Goal: Task Accomplishment & Management: Use online tool/utility

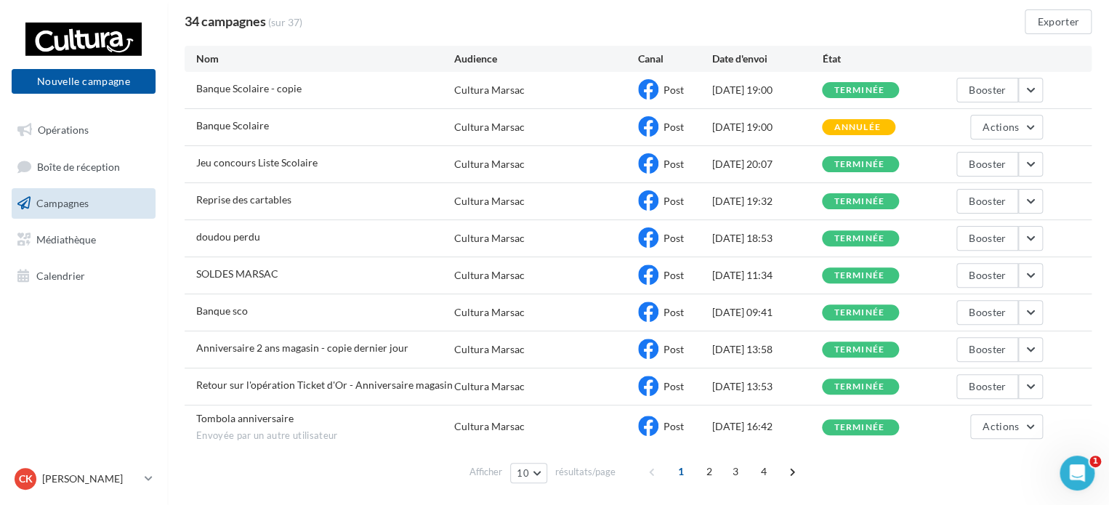
scroll to position [73, 0]
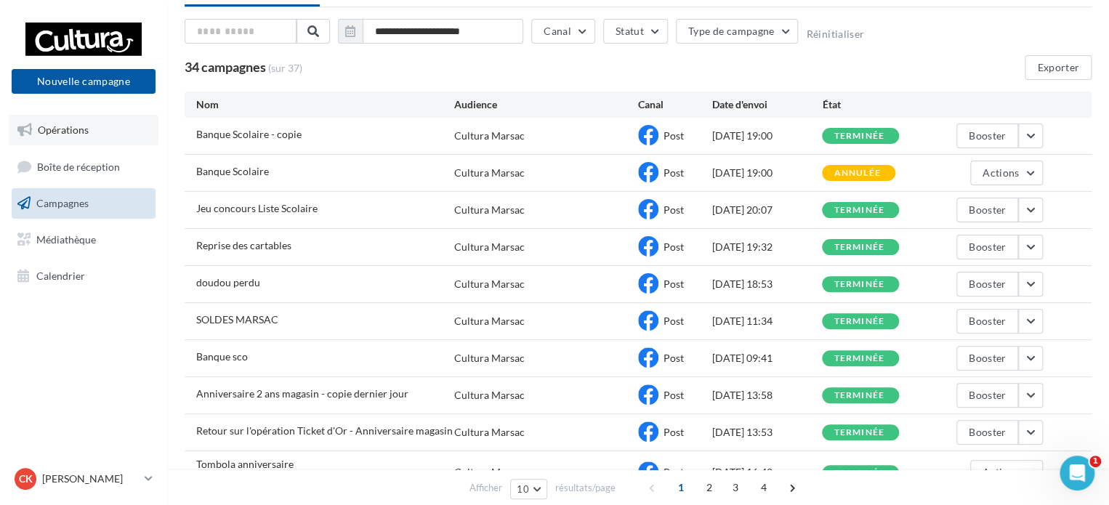
click at [76, 126] on span "Opérations" at bounding box center [63, 130] width 51 height 12
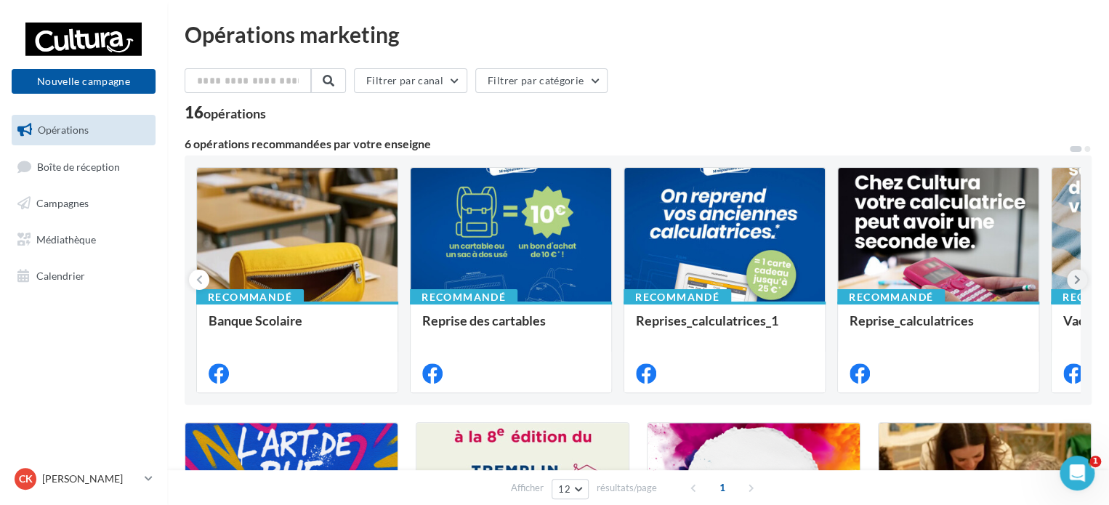
click at [1076, 284] on icon at bounding box center [1077, 280] width 7 height 15
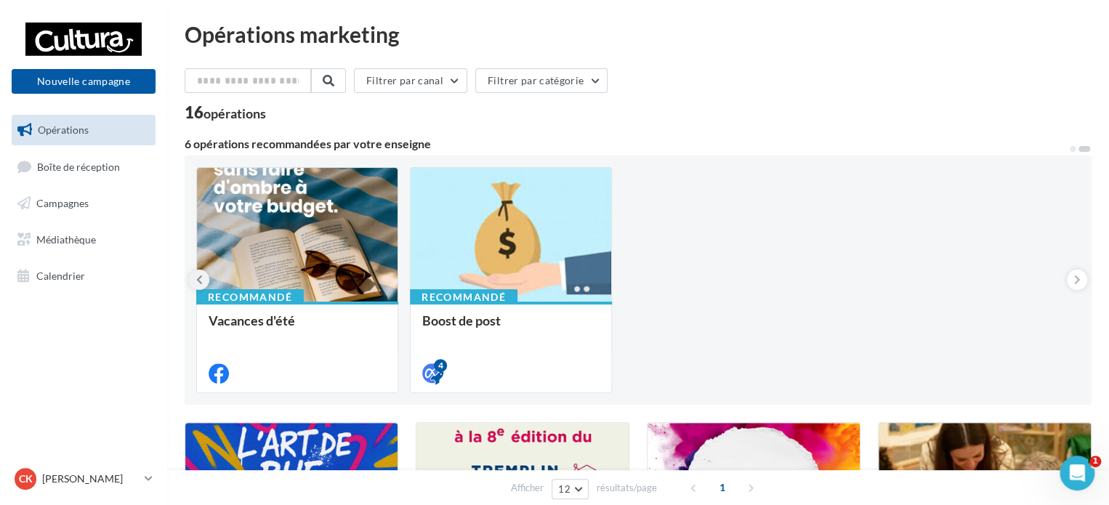
click at [198, 278] on icon at bounding box center [199, 280] width 7 height 15
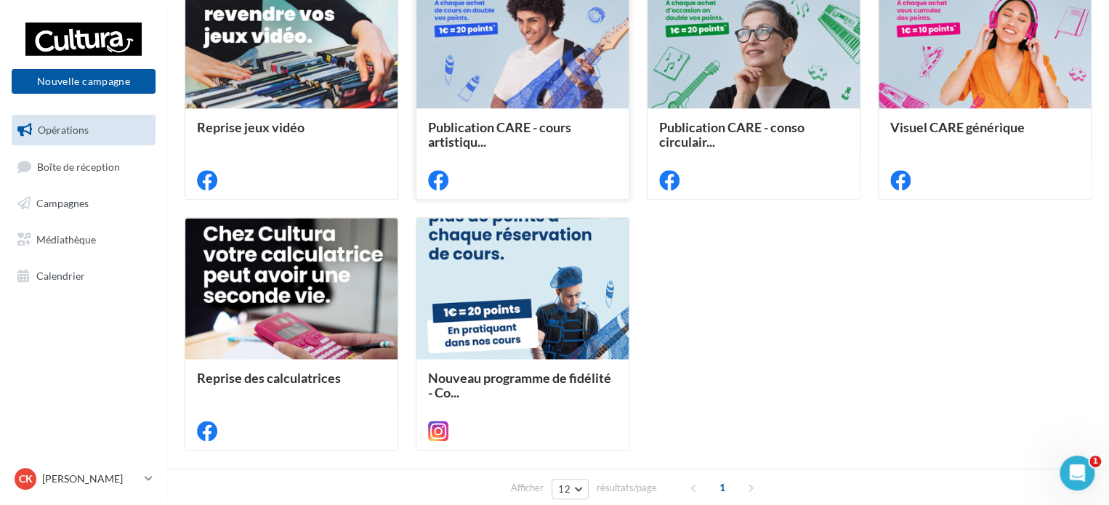
scroll to position [727, 0]
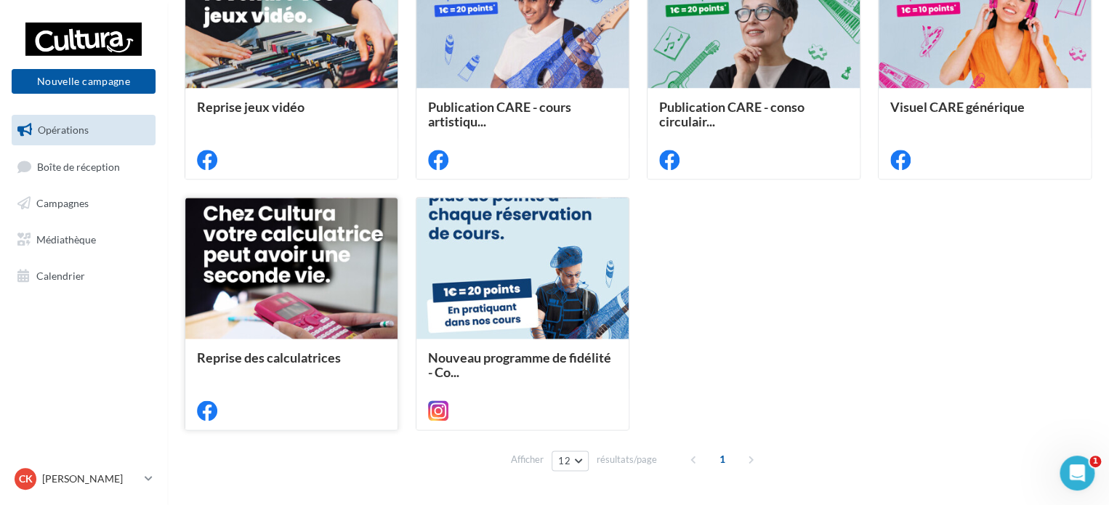
click at [297, 247] on div at bounding box center [291, 269] width 212 height 142
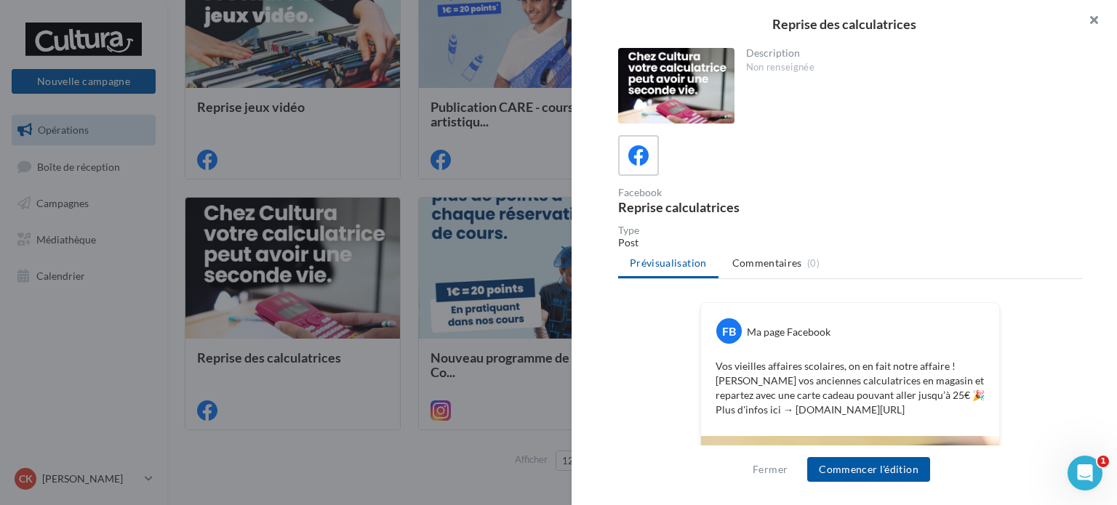
click at [1096, 25] on button "button" at bounding box center [1087, 22] width 58 height 44
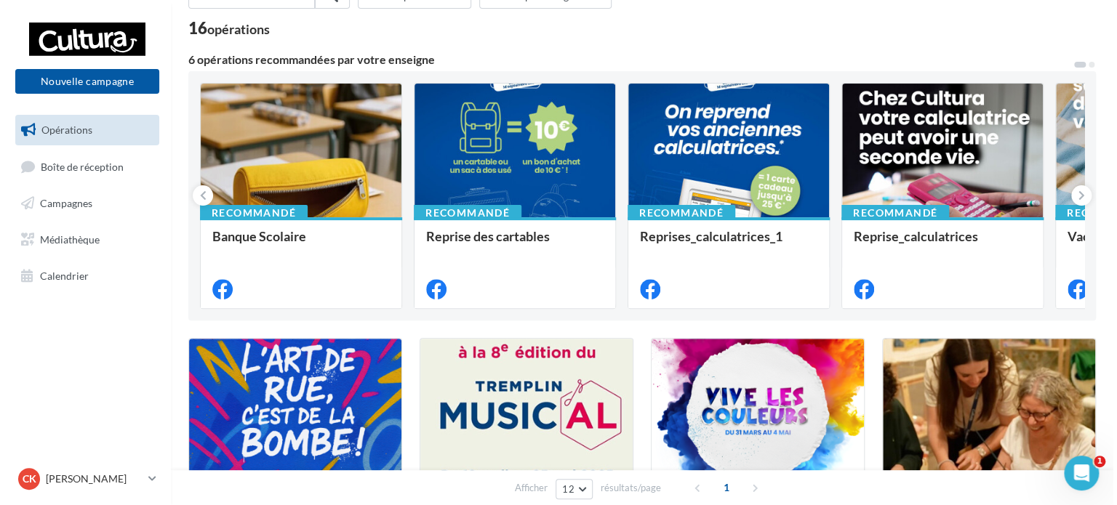
scroll to position [0, 0]
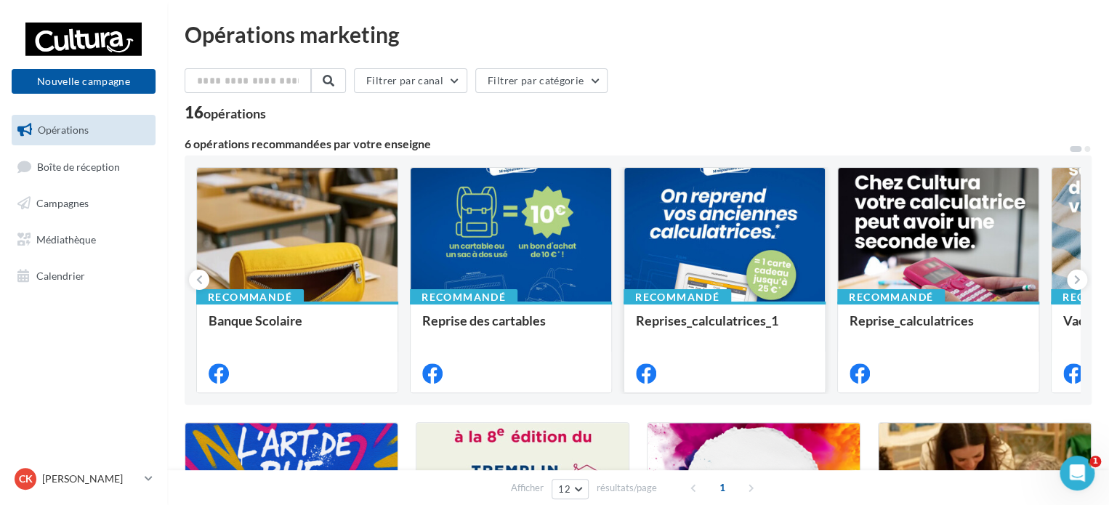
click at [733, 222] on div at bounding box center [724, 235] width 201 height 135
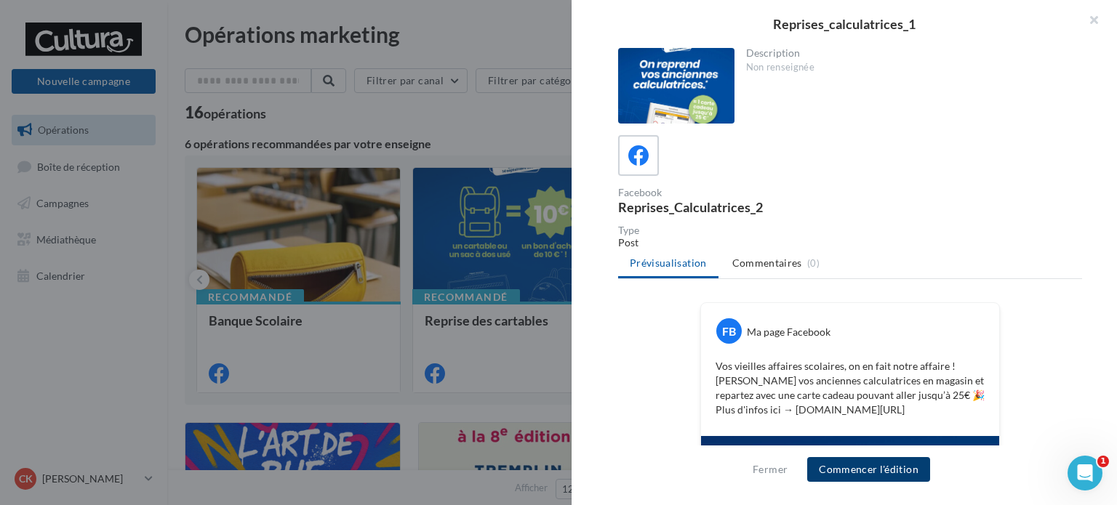
click at [872, 473] on button "Commencer l'édition" at bounding box center [868, 469] width 123 height 25
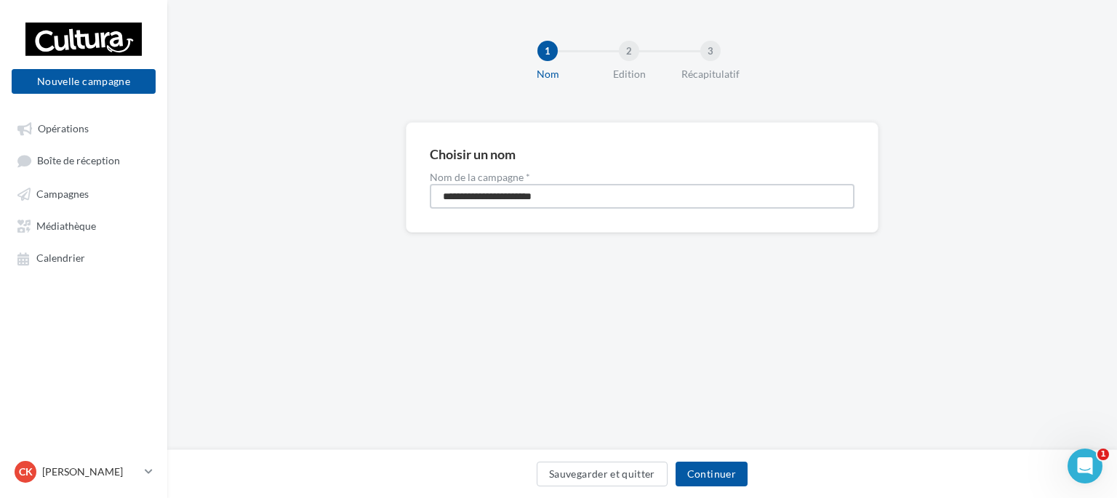
click at [621, 198] on input "**********" at bounding box center [642, 196] width 425 height 25
click at [707, 473] on button "Continuer" at bounding box center [711, 474] width 72 height 25
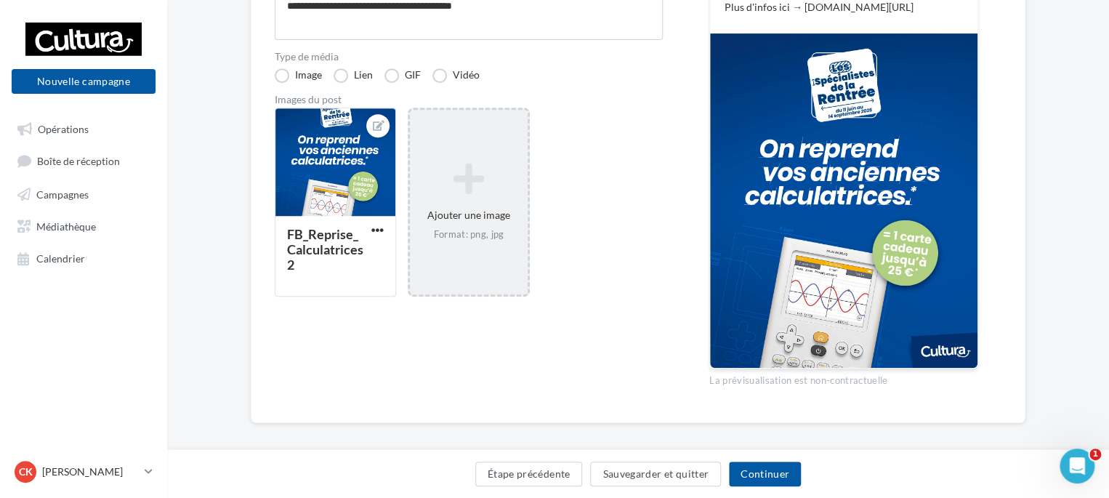
scroll to position [309, 0]
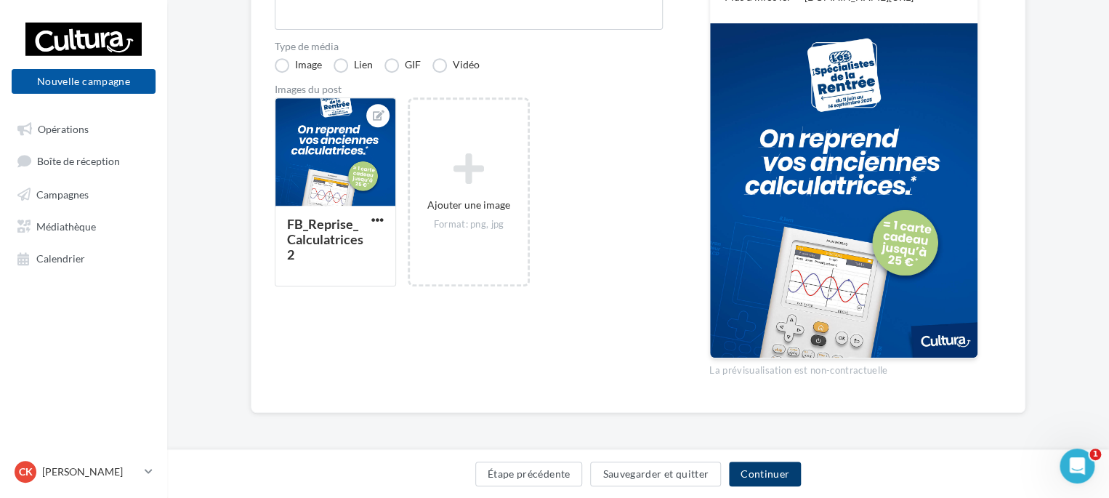
click at [770, 473] on button "Continuer" at bounding box center [765, 474] width 72 height 25
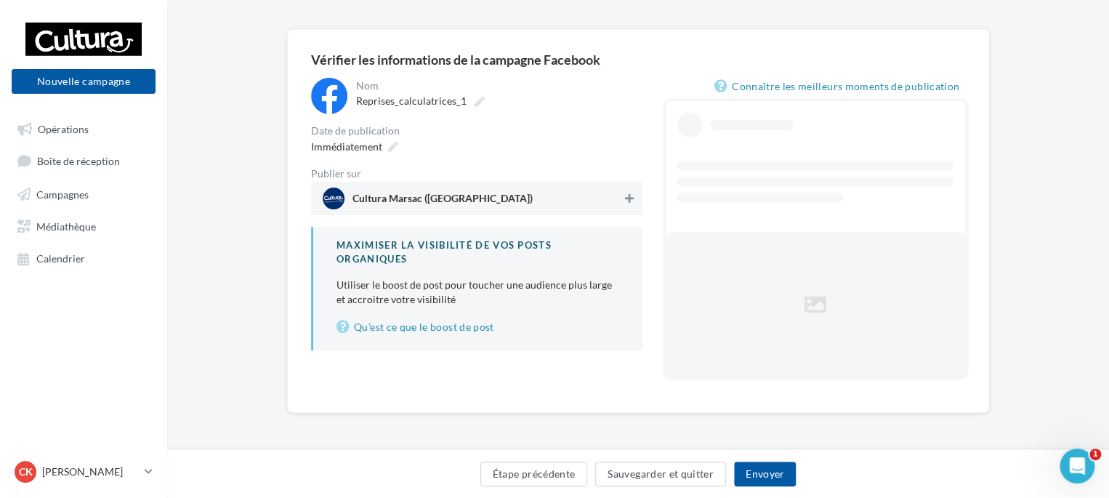
click at [630, 157] on div "Immédiatement" at bounding box center [476, 146] width 331 height 21
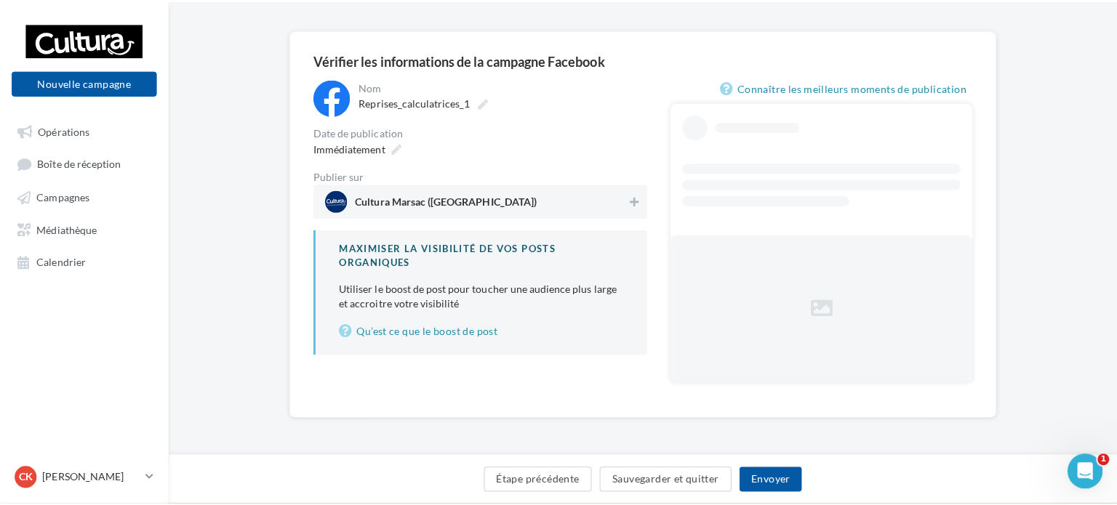
scroll to position [55, 0]
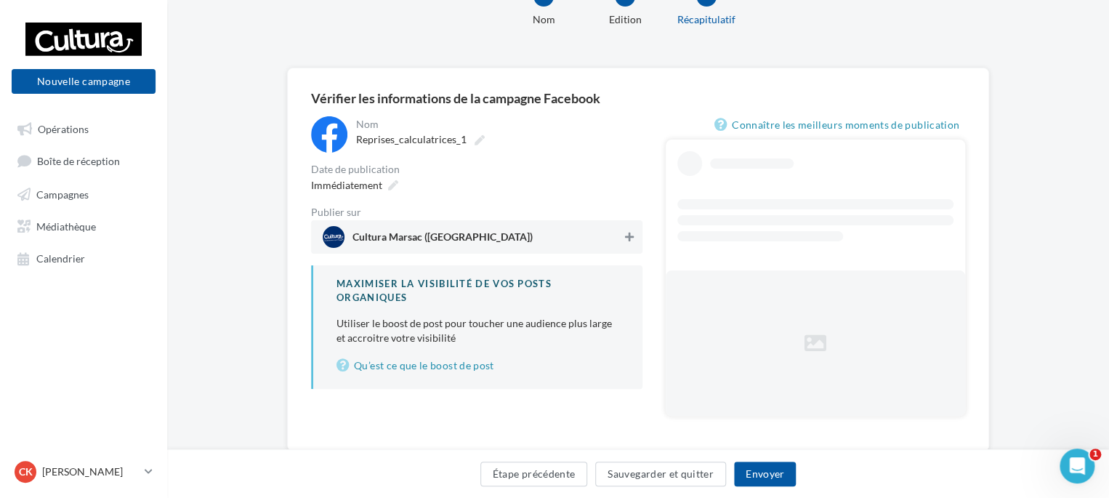
click at [634, 240] on button at bounding box center [629, 236] width 15 height 17
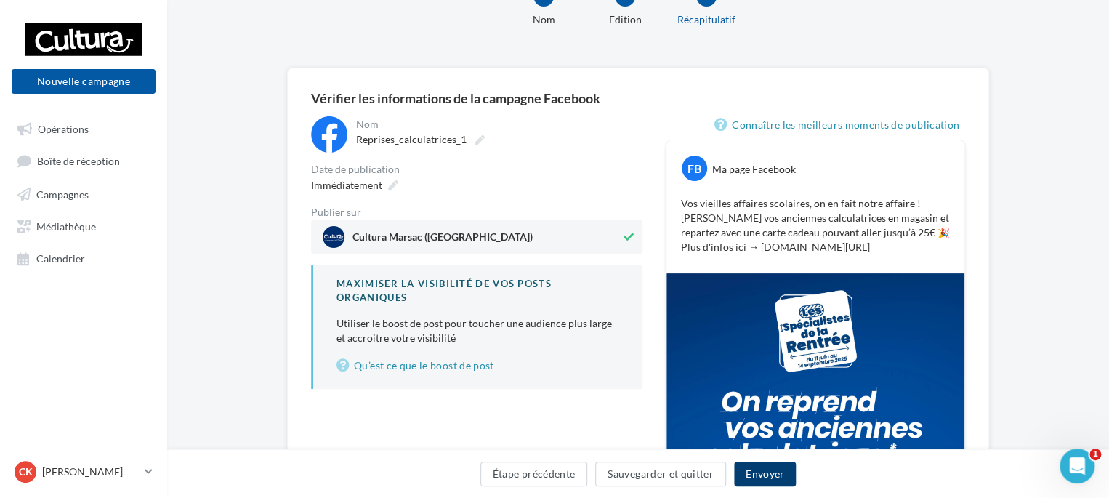
click at [767, 476] on button "Envoyer" at bounding box center [765, 474] width 62 height 25
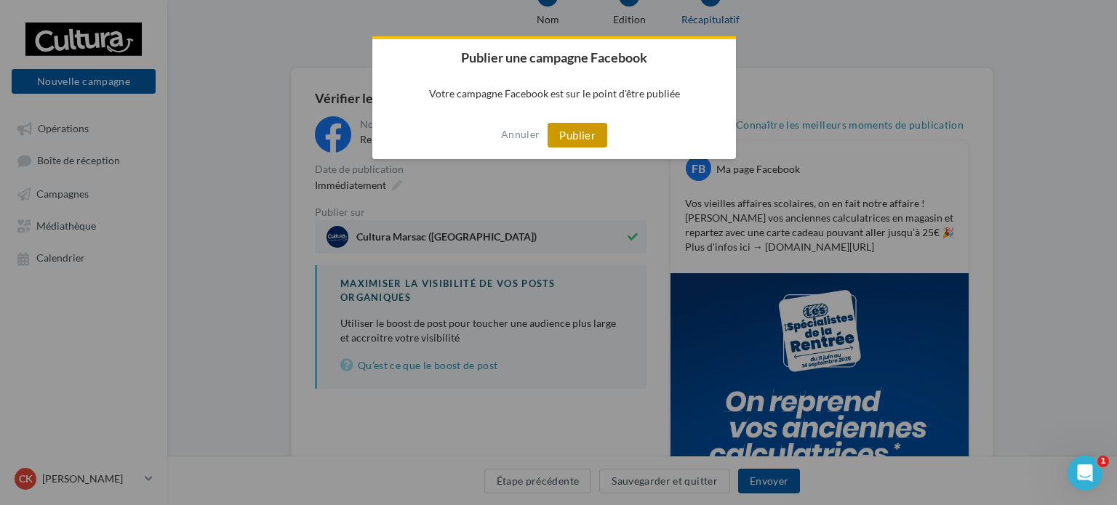
click at [596, 129] on button "Publier" at bounding box center [577, 135] width 60 height 25
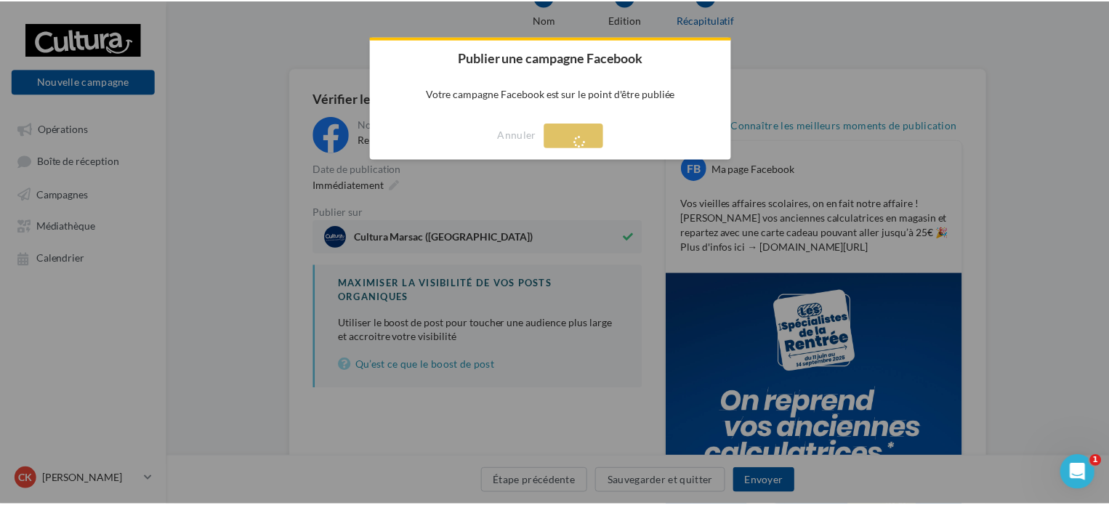
scroll to position [23, 0]
